Goal: Transaction & Acquisition: Purchase product/service

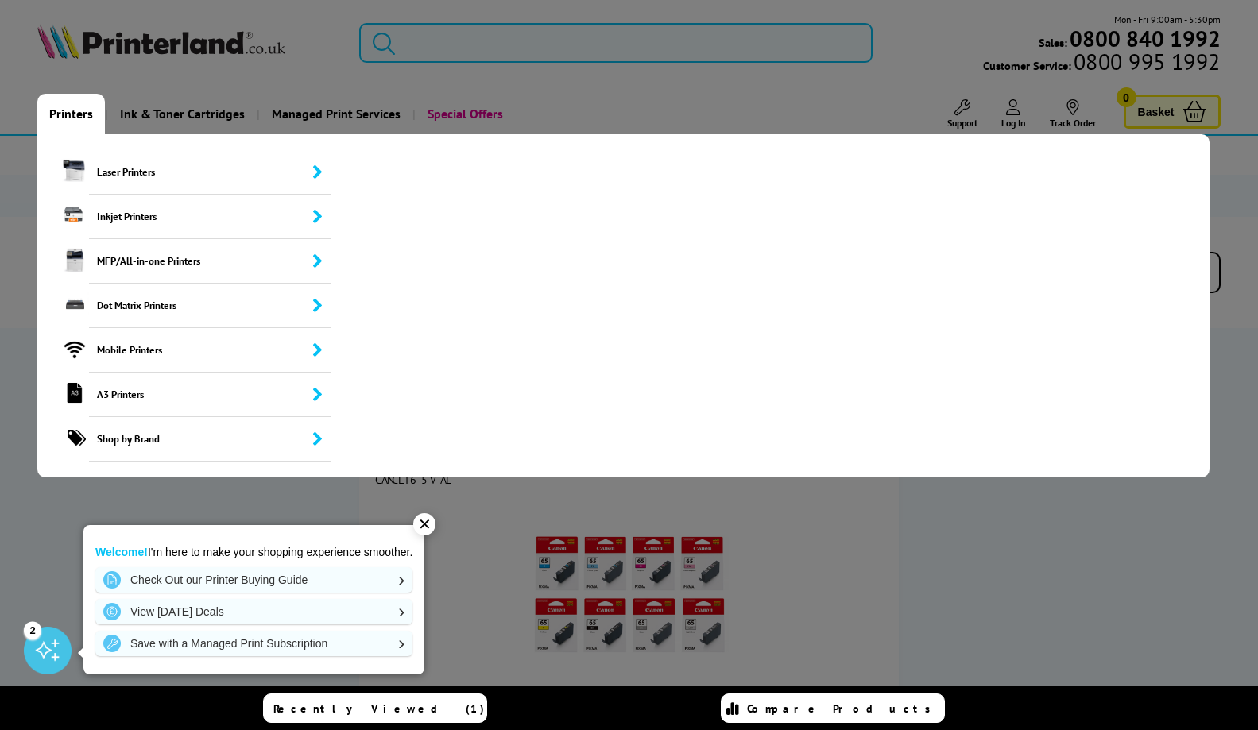
click at [72, 116] on link "Printers" at bounding box center [71, 114] width 68 height 41
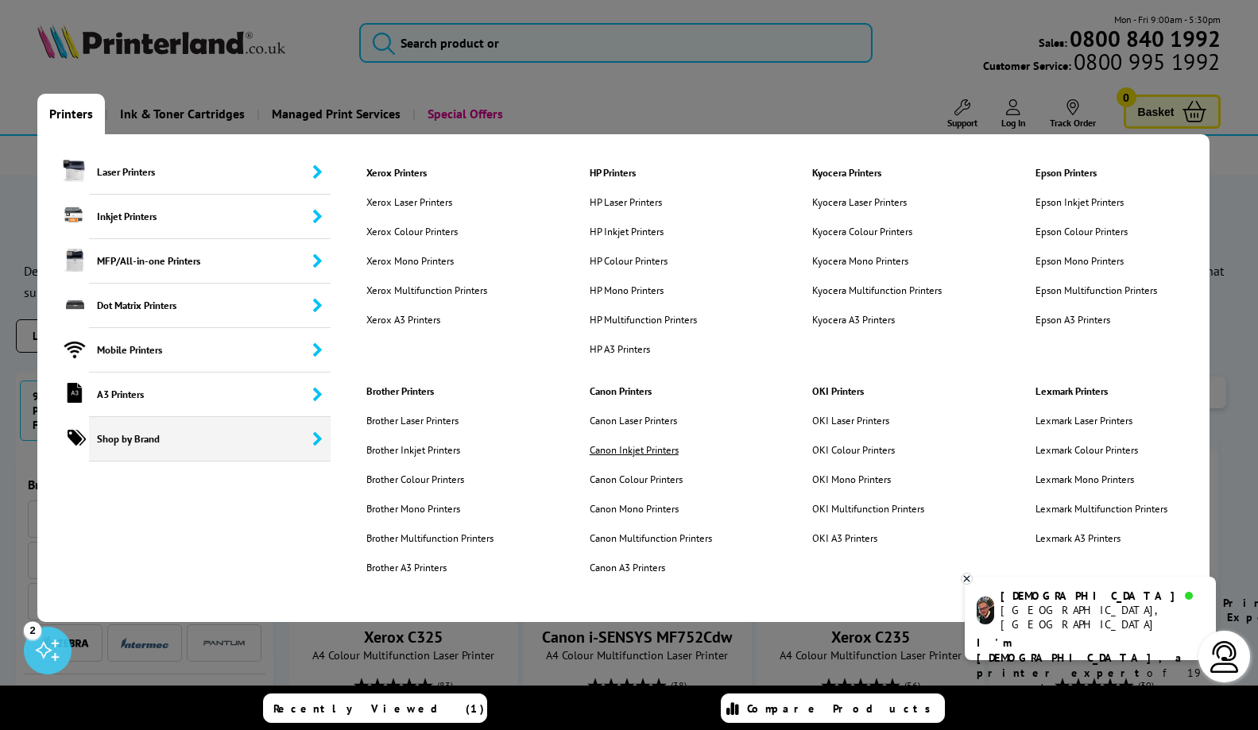
click at [633, 448] on link "Canon Inkjet Printers" at bounding box center [659, 450] width 162 height 14
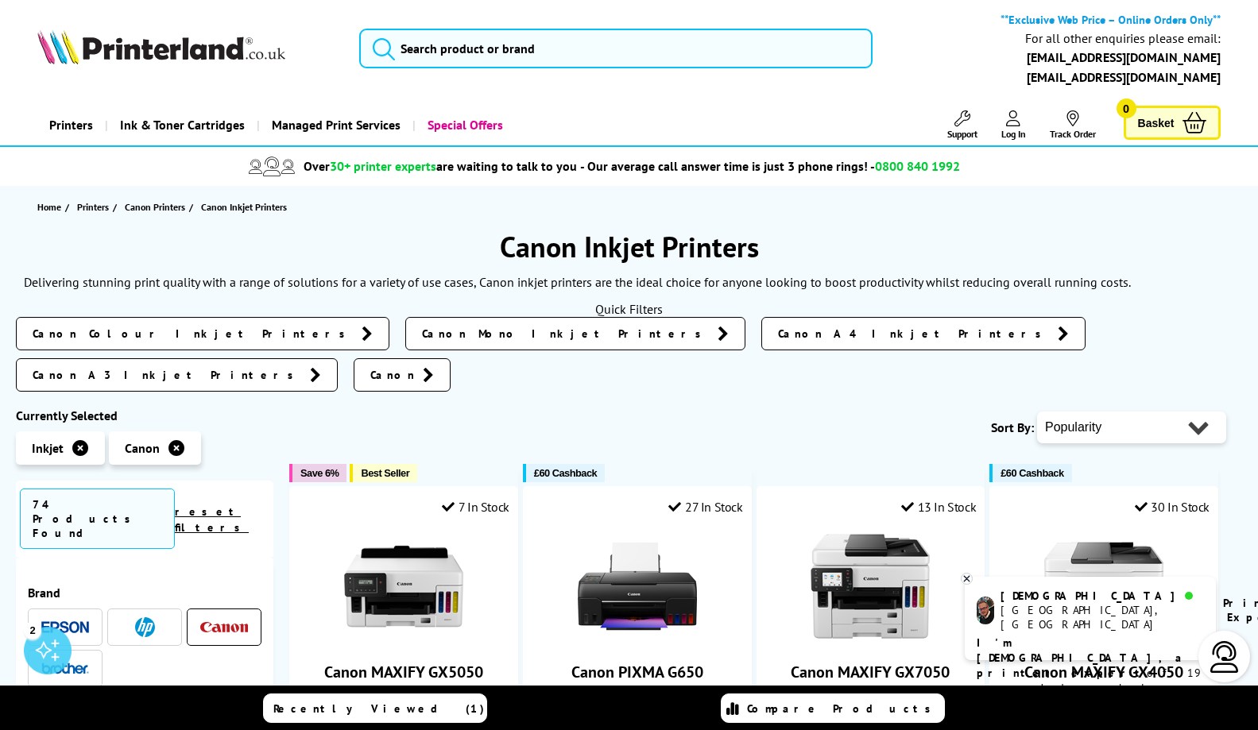
select select "Price Descending"
click at [1037, 412] on select "Popularity Rating Price - Low to High Price - High to Low Running Costs - Low t…" at bounding box center [1131, 428] width 189 height 32
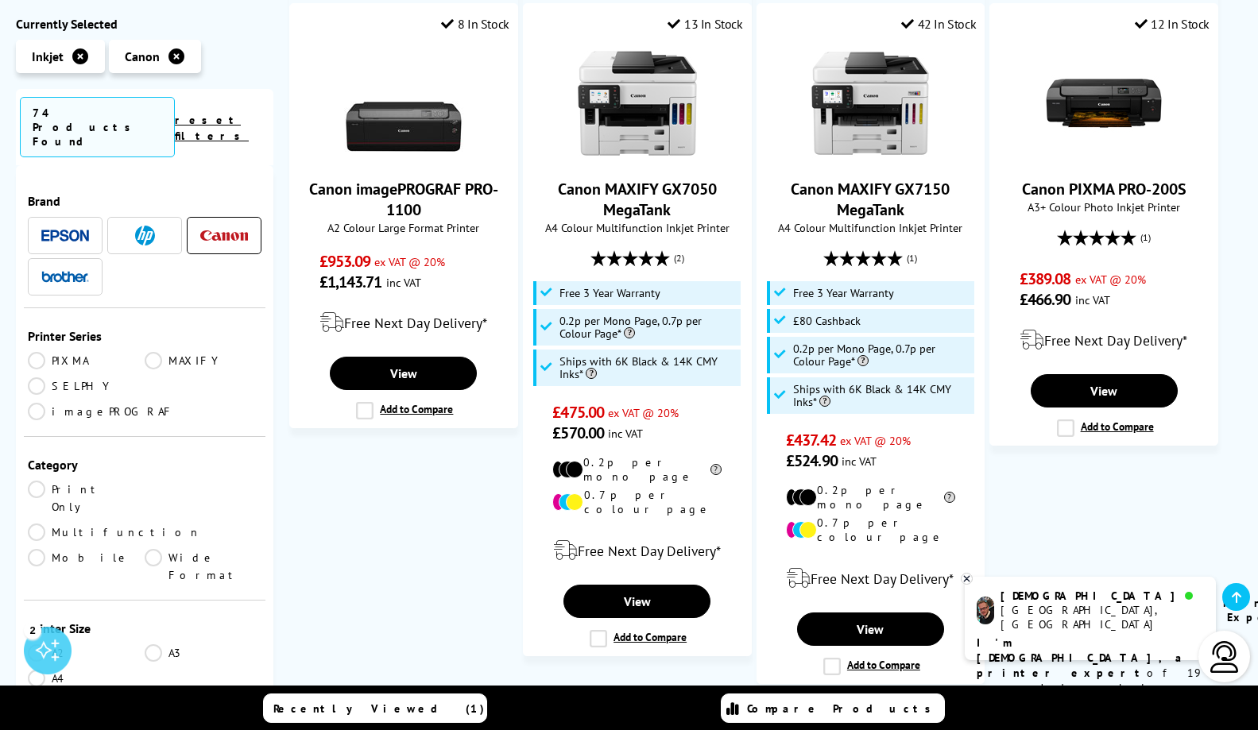
scroll to position [381, 0]
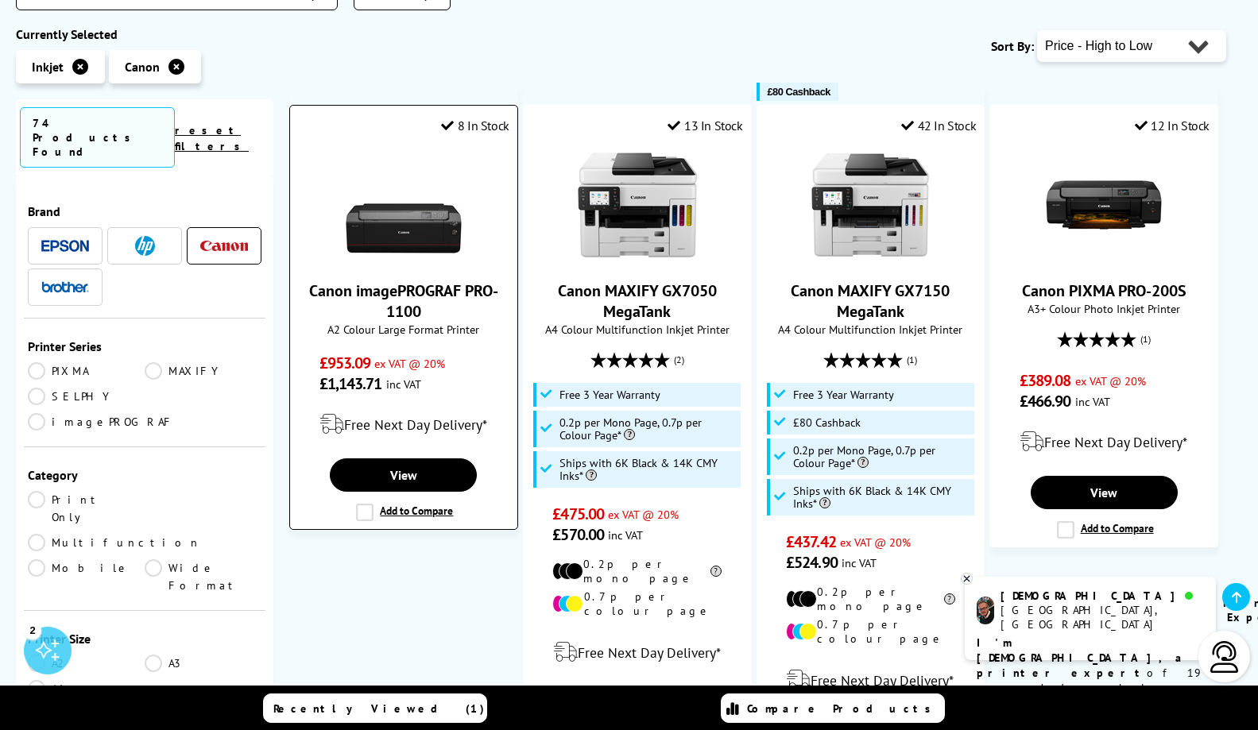
click at [395, 187] on img at bounding box center [403, 204] width 119 height 119
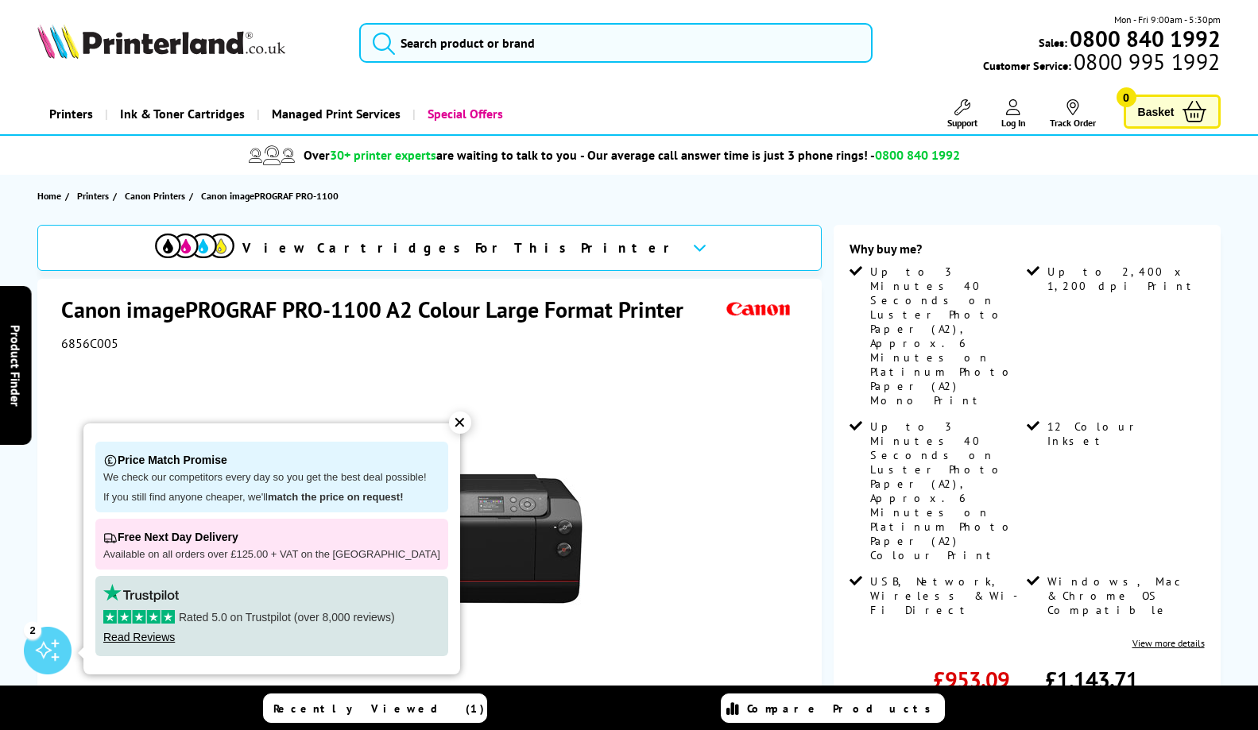
click at [455, 419] on div "✕" at bounding box center [460, 423] width 22 height 22
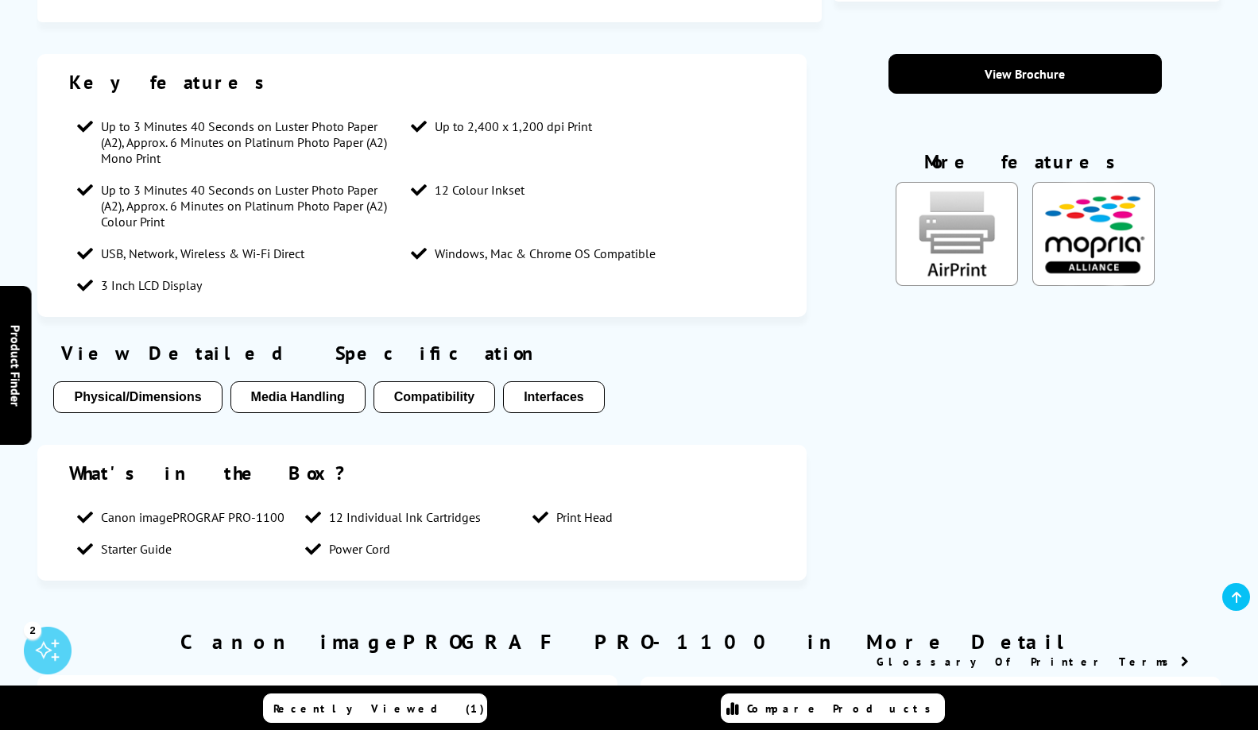
scroll to position [954, 0]
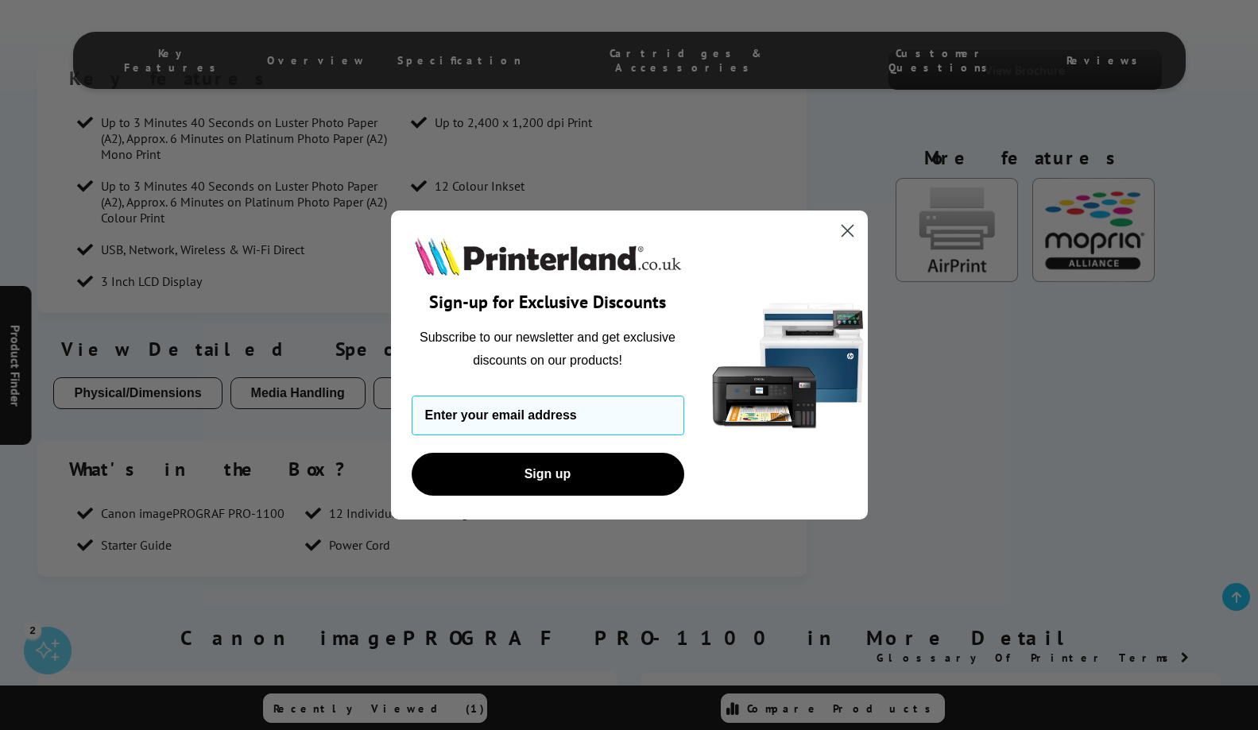
click at [846, 230] on circle "Close dialog" at bounding box center [847, 231] width 26 height 26
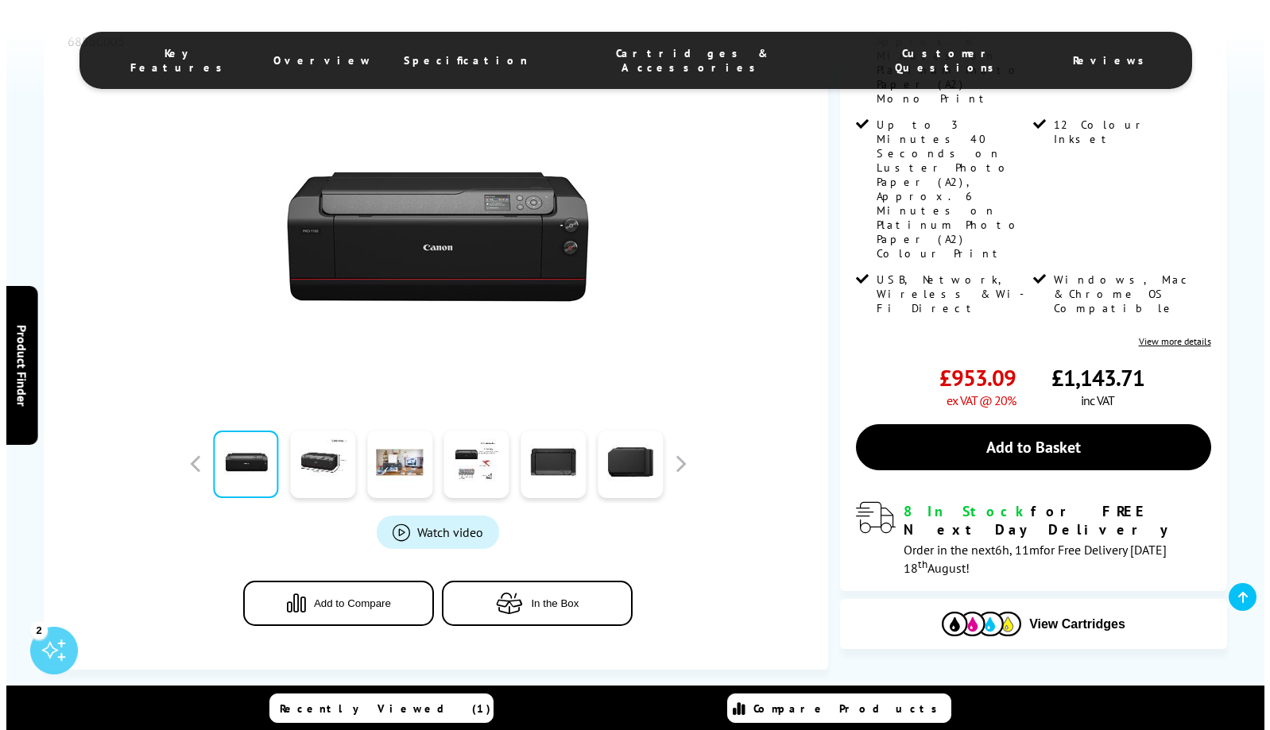
scroll to position [286, 0]
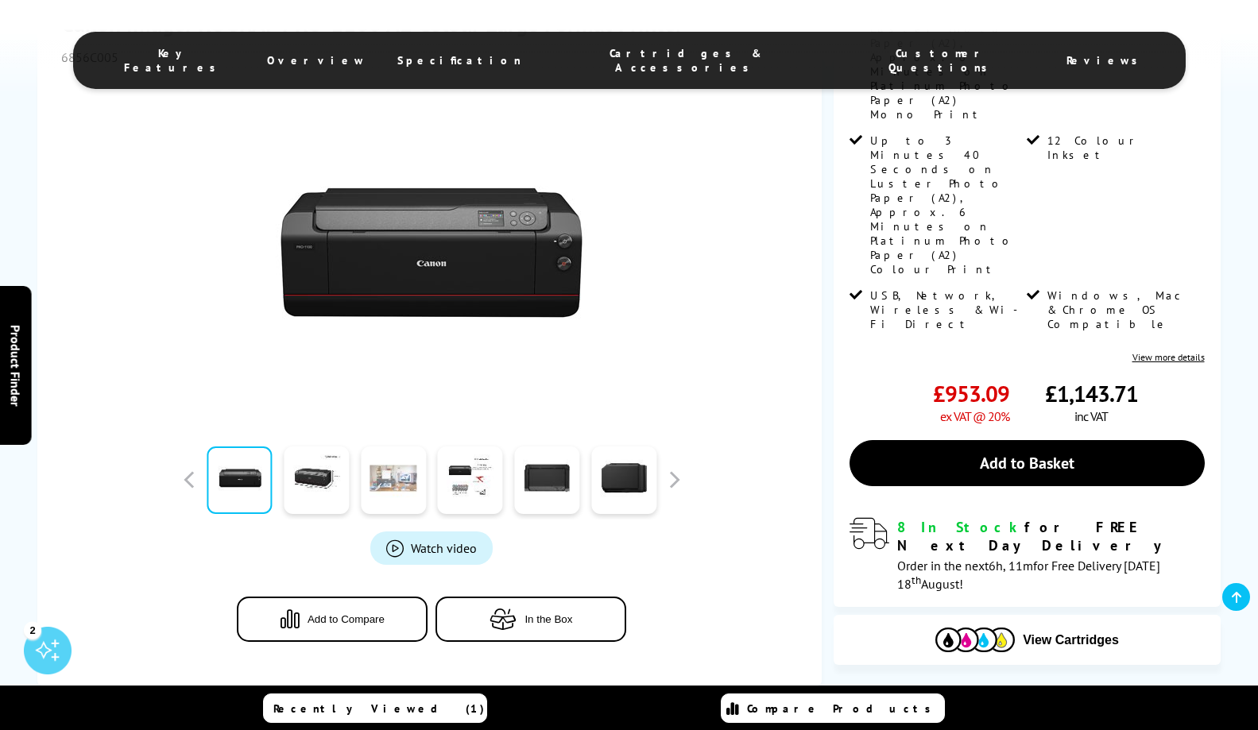
click at [387, 484] on link at bounding box center [393, 481] width 65 height 68
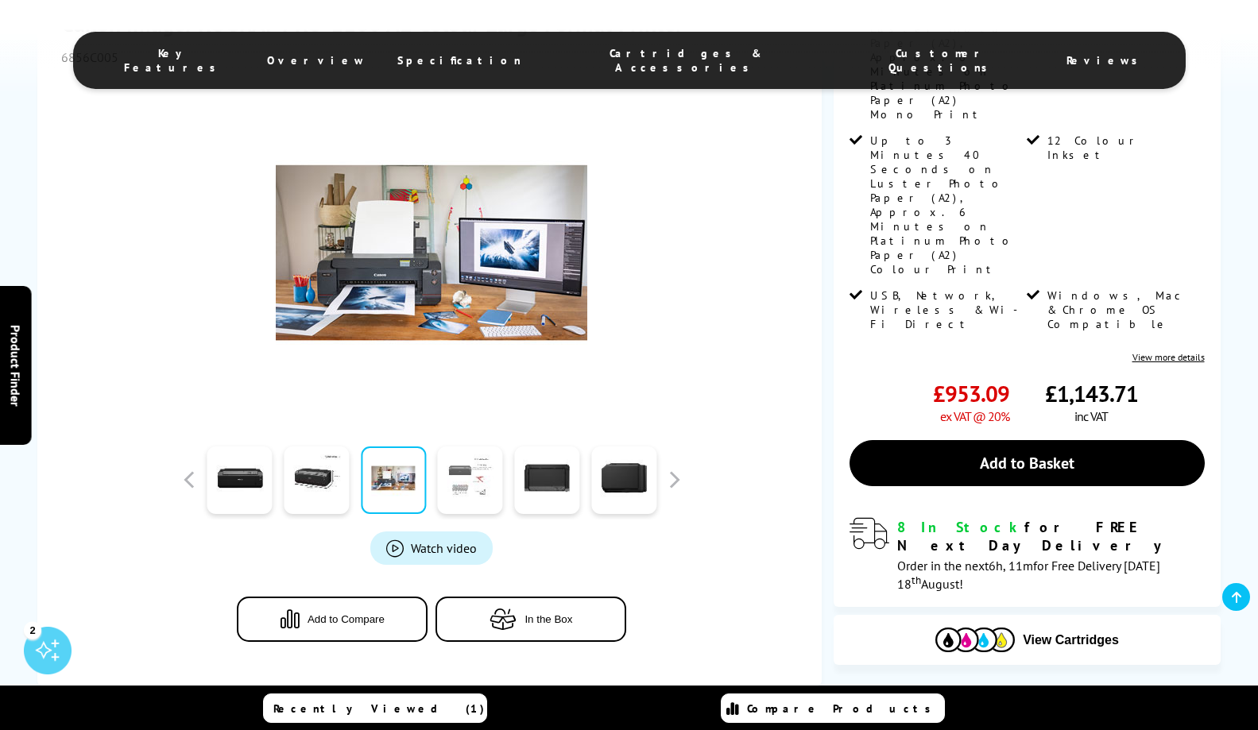
click at [451, 480] on link at bounding box center [470, 481] width 65 height 68
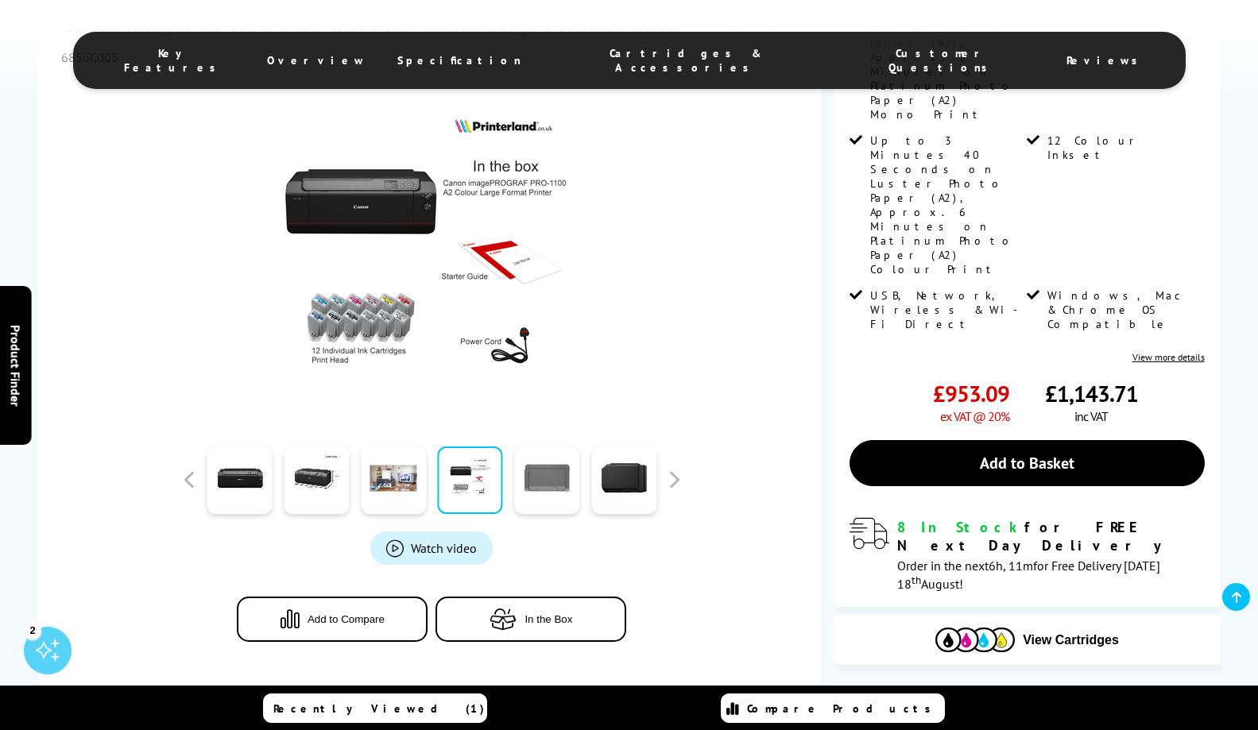
click at [539, 475] on link at bounding box center [546, 481] width 65 height 68
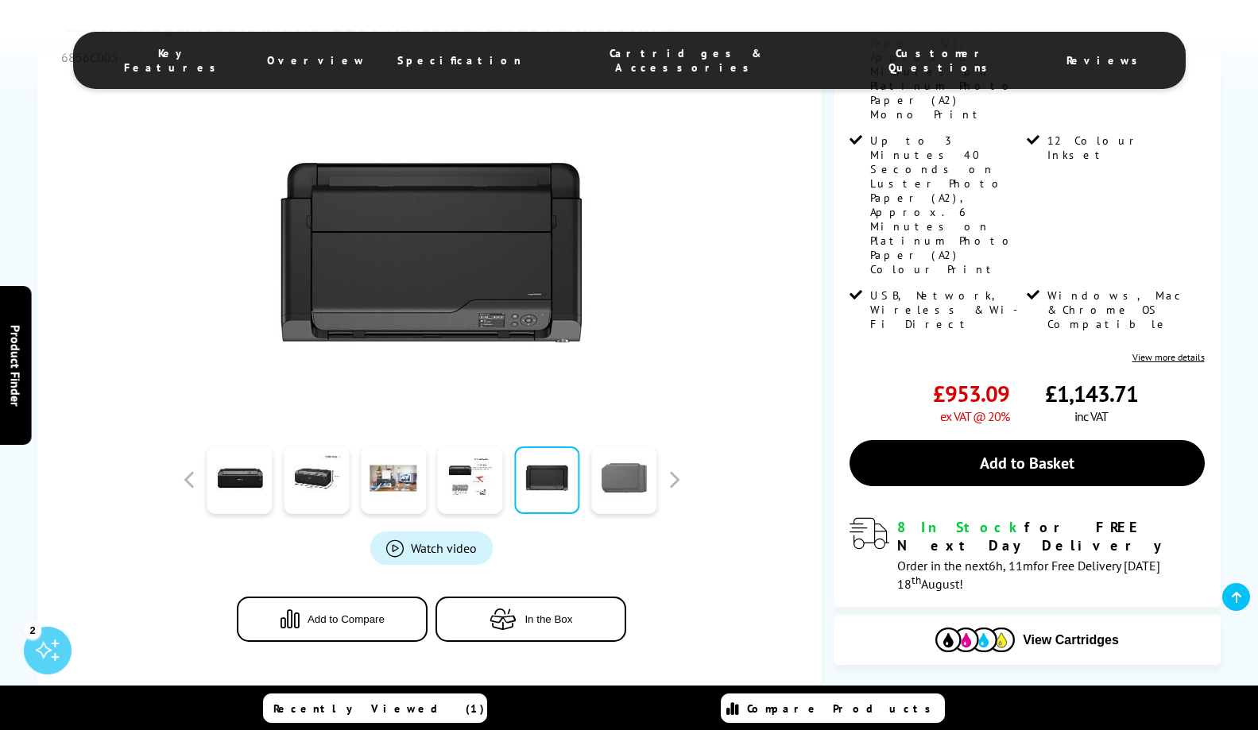
click at [624, 482] on link at bounding box center [623, 481] width 65 height 68
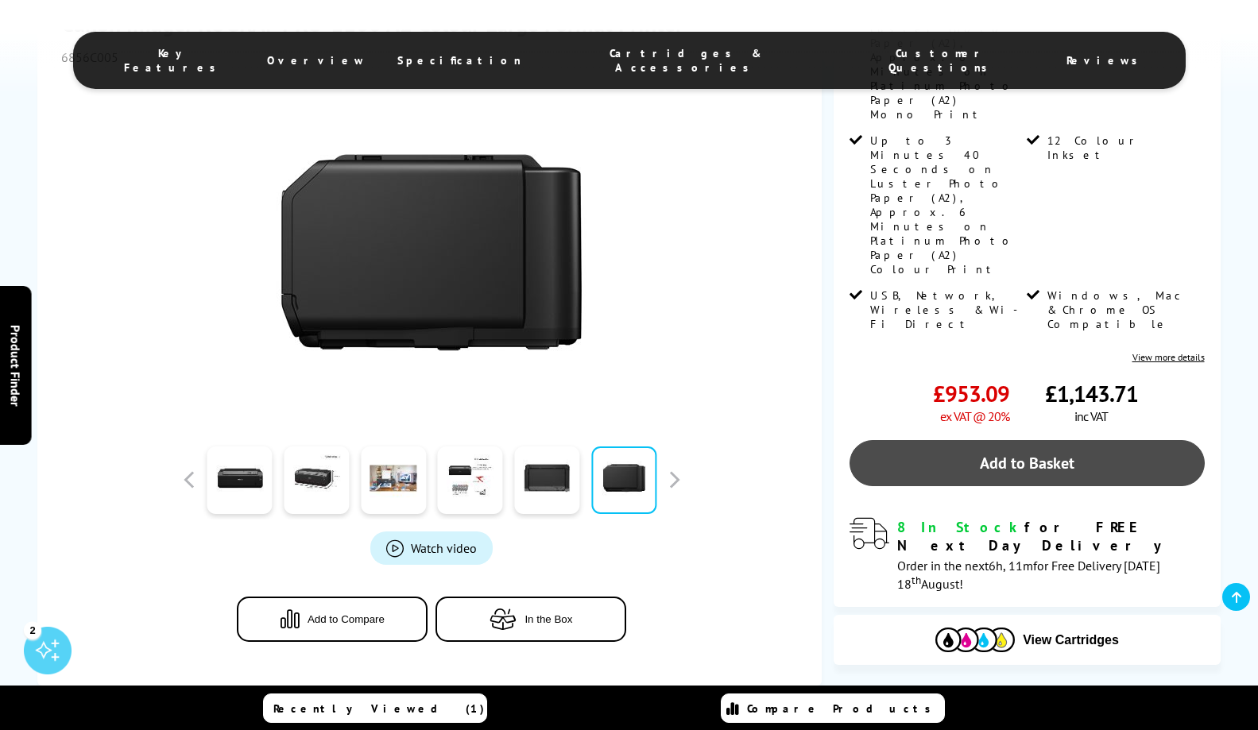
click at [1023, 440] on link "Add to Basket" at bounding box center [1027, 463] width 354 height 46
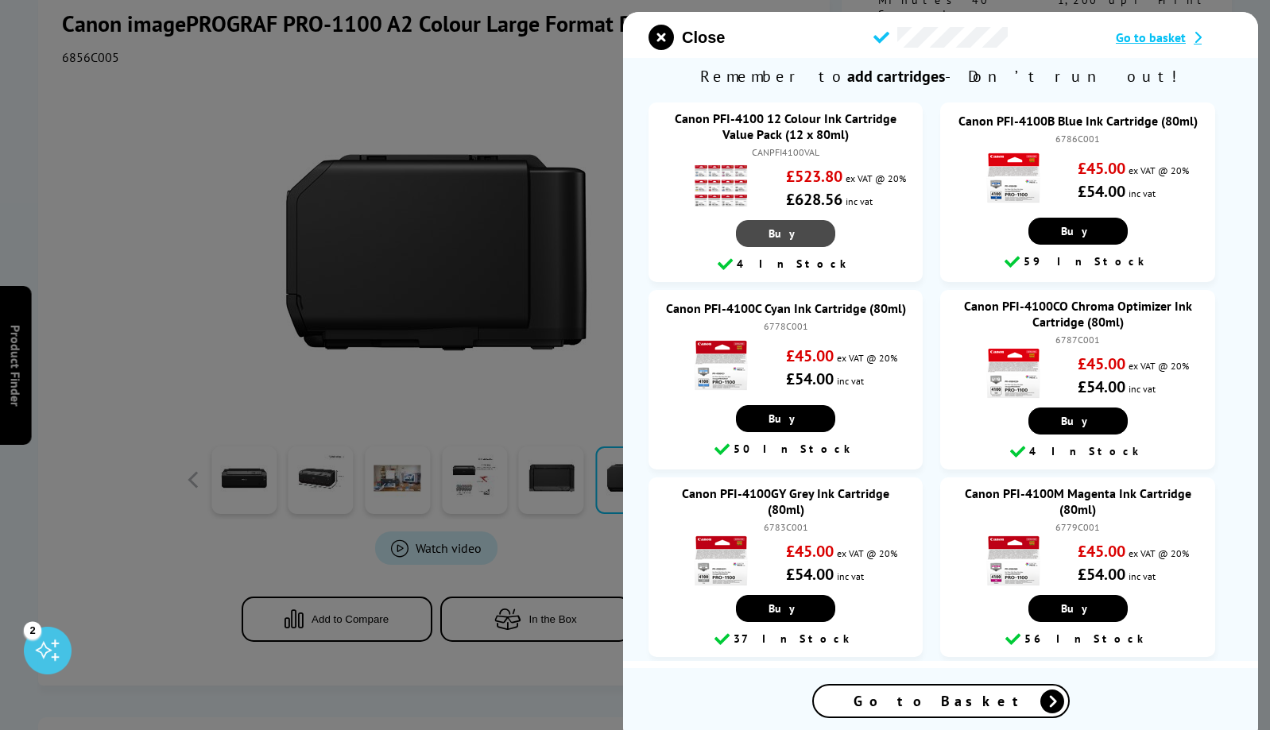
click at [780, 237] on span "Buy" at bounding box center [786, 234] width 34 height 14
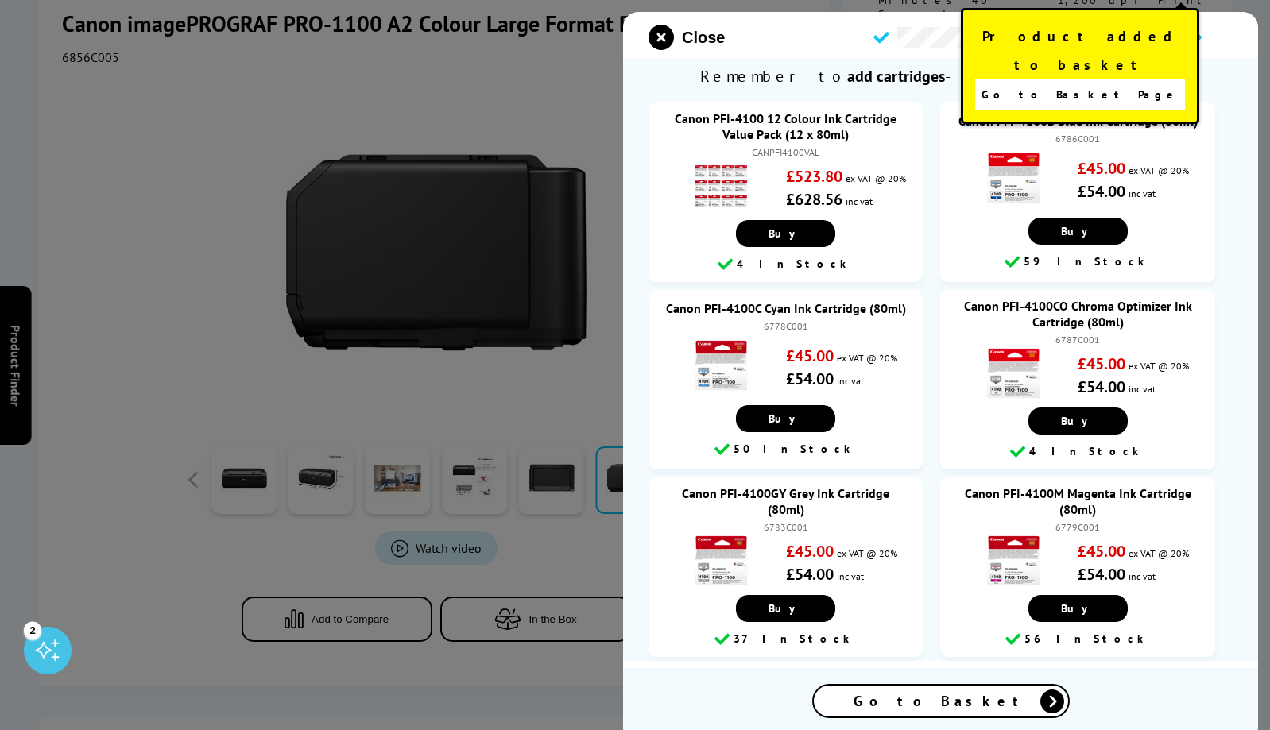
click at [1063, 83] on span "Go to Basket Page" at bounding box center [1081, 94] width 198 height 22
